Goal: Information Seeking & Learning: Learn about a topic

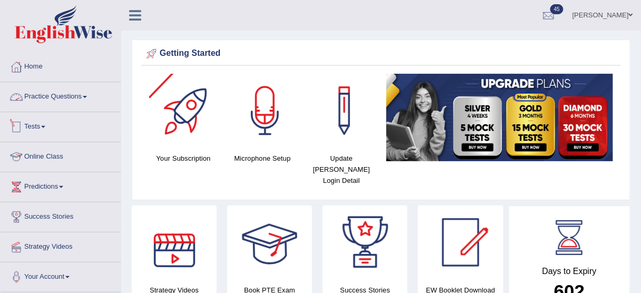
click at [63, 93] on link "Practice Questions" at bounding box center [61, 95] width 120 height 26
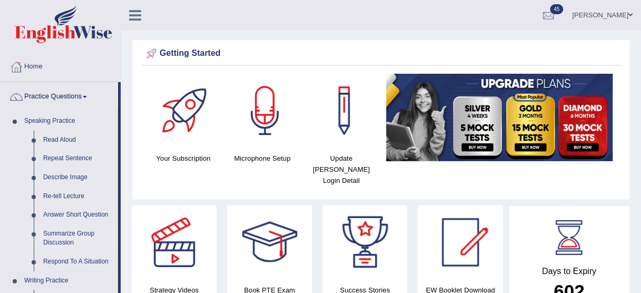
scroll to position [84, 0]
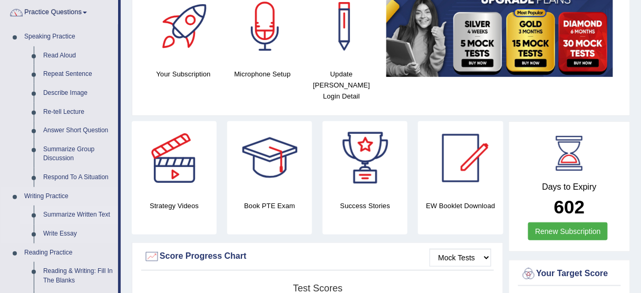
click at [66, 213] on link "Summarize Written Text" at bounding box center [78, 214] width 80 height 19
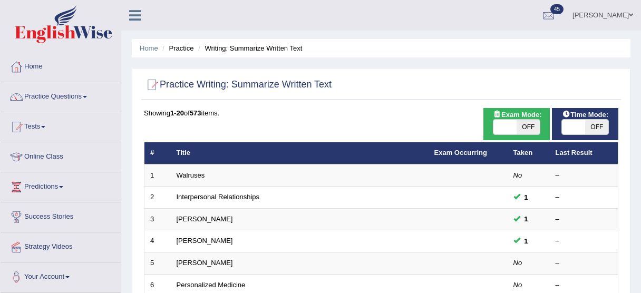
scroll to position [42, 0]
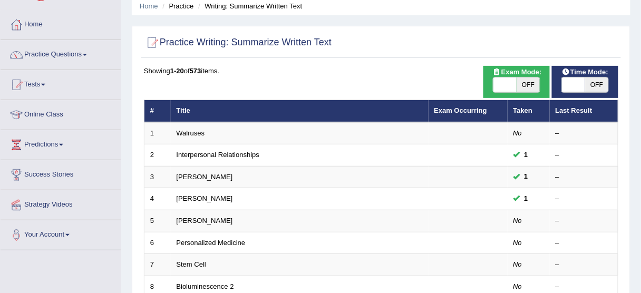
click at [198, 265] on link "Stem Cell" at bounding box center [192, 264] width 30 height 8
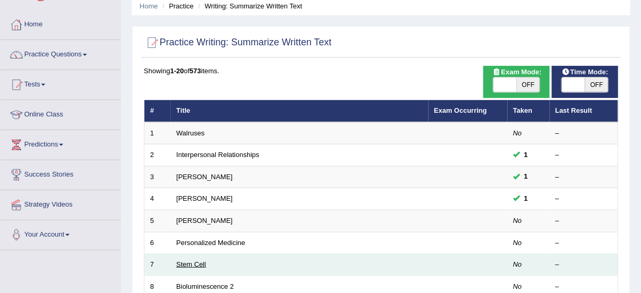
scroll to position [0, 0]
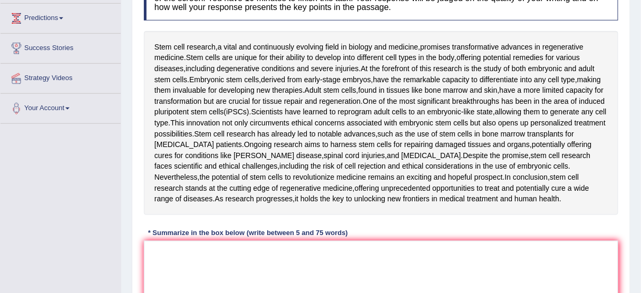
scroll to position [191, 0]
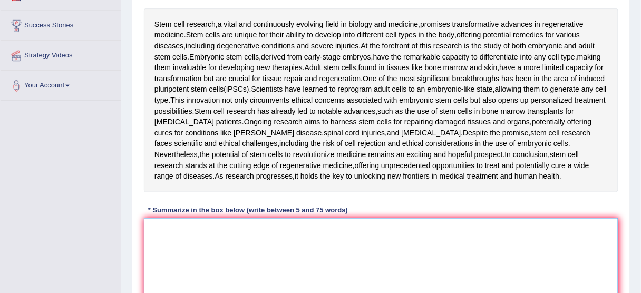
click at [241, 233] on textarea at bounding box center [381, 269] width 474 height 102
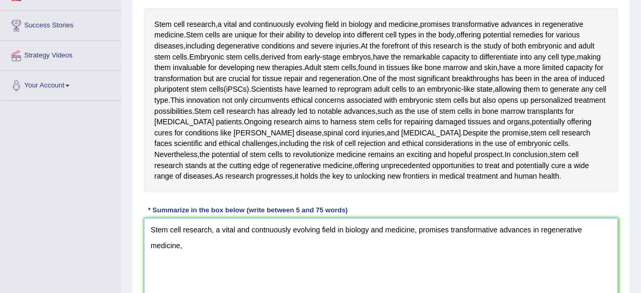
click at [153, 228] on textarea "Stem cell research, a vital and contnuously evolving field in biology and medic…" at bounding box center [381, 269] width 474 height 102
click at [198, 254] on textarea "While stem cell research, a vital and contnuously evolving field in biology and…" at bounding box center [381, 269] width 474 height 102
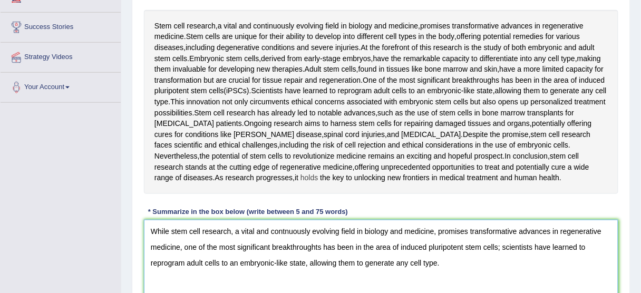
scroll to position [209, 0]
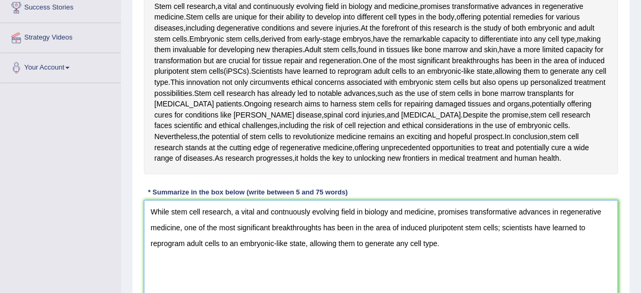
click at [285, 211] on textarea "While stem cell research, a vital and contnuously evolving field in biology and…" at bounding box center [381, 251] width 474 height 102
drag, startPoint x: 402, startPoint y: 57, endPoint x: 413, endPoint y: 61, distance: 12.3
click at [410, 61] on div "Stem cell research , a vital and continuously evolving field in biology and med…" at bounding box center [381, 83] width 474 height 184
click at [317, 227] on textarea "While stem cell research, a vital and continuously evolving field in biology an…" at bounding box center [381, 251] width 474 height 102
drag, startPoint x: 454, startPoint y: 241, endPoint x: 122, endPoint y: 213, distance: 332.6
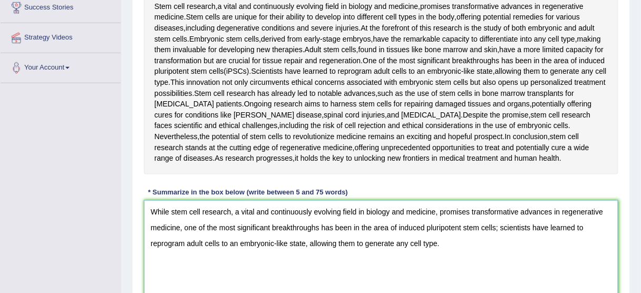
click at [122, 213] on div "Home Practice Writing: Summarize Written Text Stem Cell « Prev Next » Report Qu…" at bounding box center [381, 72] width 520 height 562
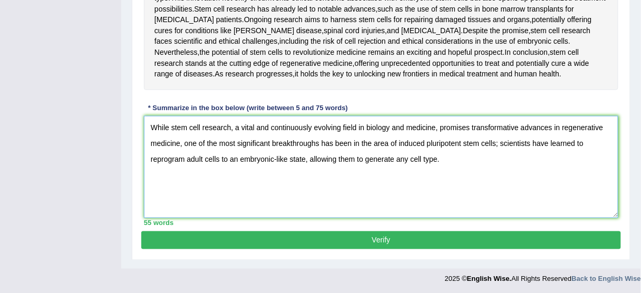
type textarea "While stem cell research, a vital and continuously evolving field in biology an…"
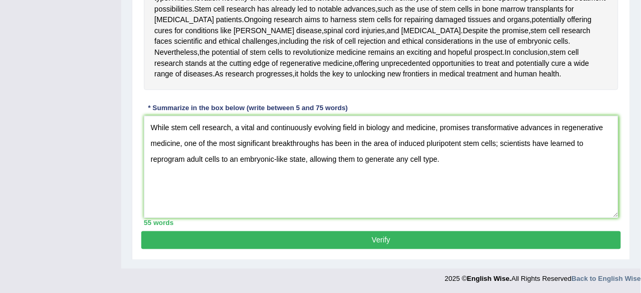
click at [268, 231] on button "Verify" at bounding box center [380, 240] width 479 height 18
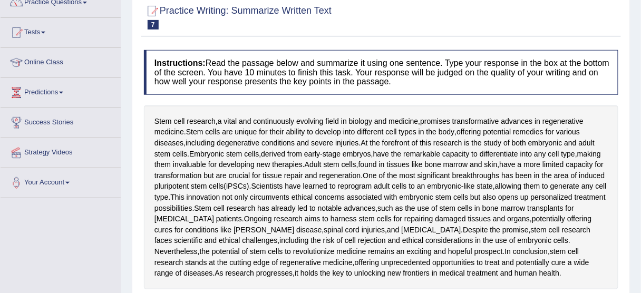
scroll to position [12, 0]
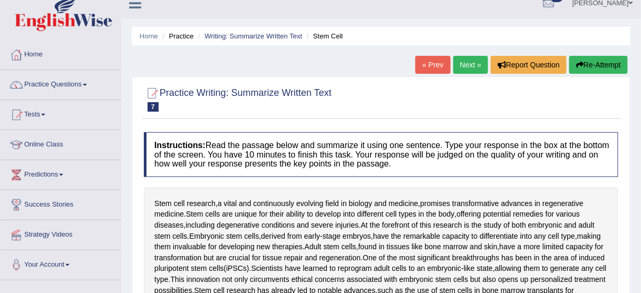
click at [467, 67] on link "Next »" at bounding box center [470, 65] width 35 height 18
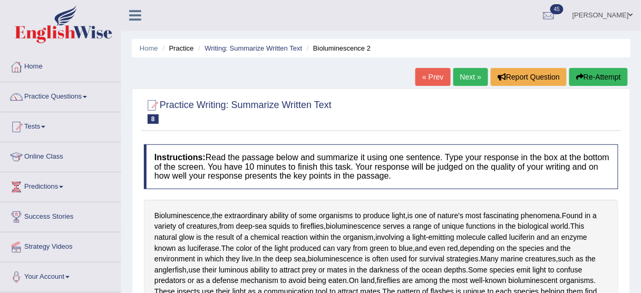
click at [458, 74] on link "Next »" at bounding box center [470, 77] width 35 height 18
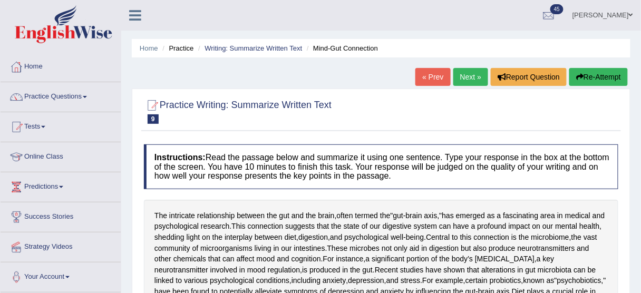
click at [468, 75] on link "Next »" at bounding box center [470, 77] width 35 height 18
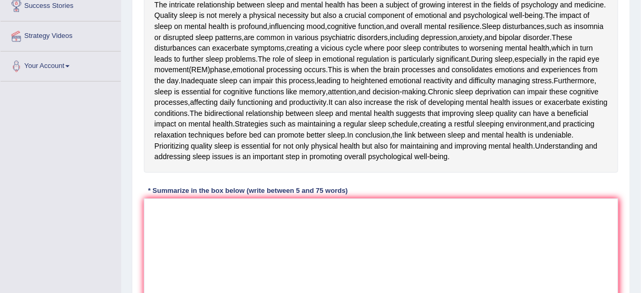
scroll to position [169, 0]
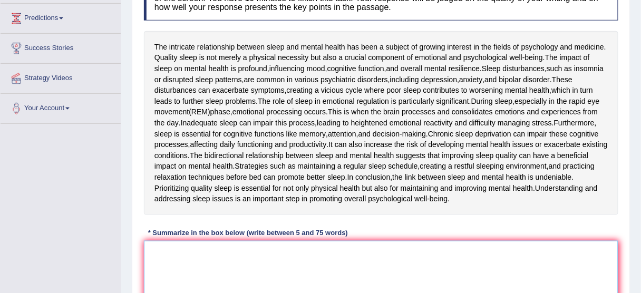
click at [181, 268] on textarea at bounding box center [381, 292] width 474 height 102
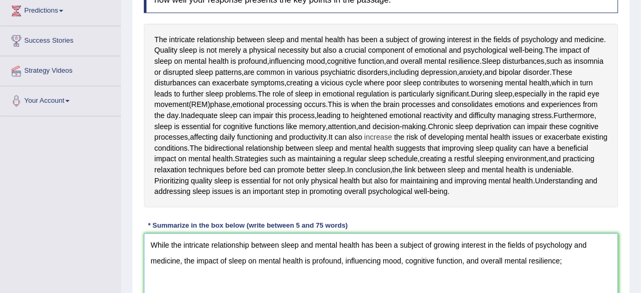
scroll to position [175, 0]
drag, startPoint x: 316, startPoint y: 282, endPoint x: 125, endPoint y: 241, distance: 195.2
click at [125, 241] on div "Home Practice Writing: Summarize Written Text Impact of Sleep « Prev Next » Rep…" at bounding box center [381, 106] width 520 height 562
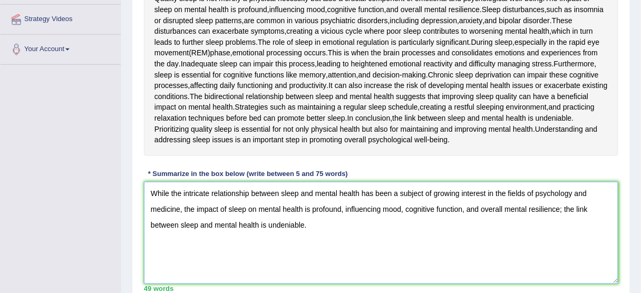
scroll to position [293, 0]
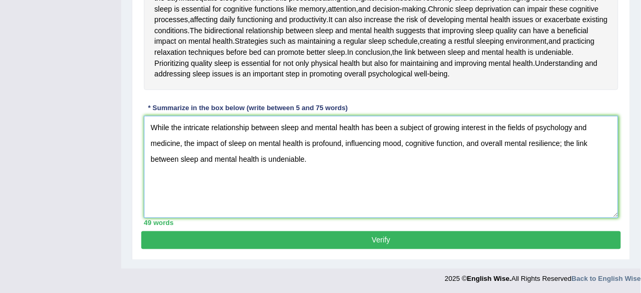
type textarea "While the intricate relationship between sleep and mental health has been a sub…"
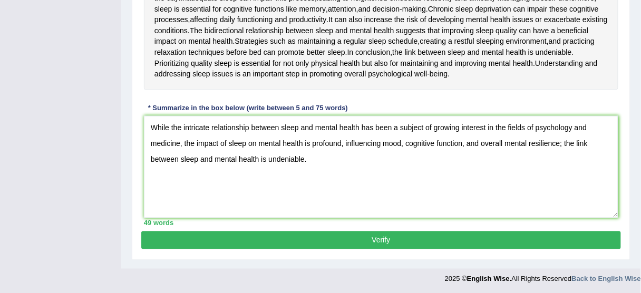
click at [322, 219] on div "49 words" at bounding box center [381, 223] width 474 height 10
click at [224, 241] on button "Verify" at bounding box center [380, 240] width 479 height 18
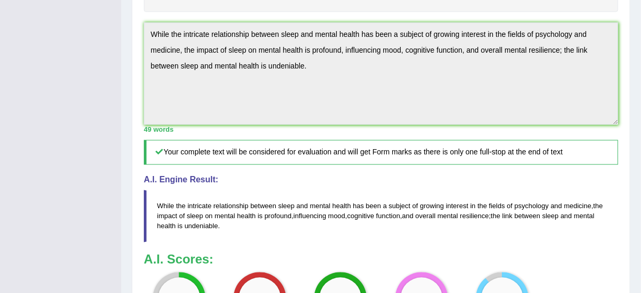
scroll to position [245, 0]
